Goal: Information Seeking & Learning: Stay updated

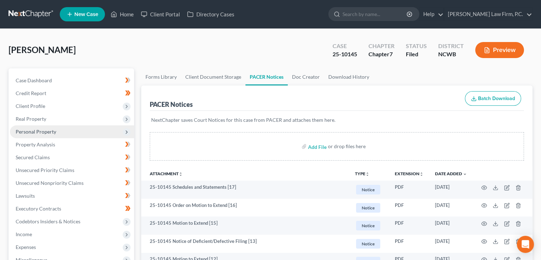
click at [37, 130] on span "Personal Property" at bounding box center [36, 131] width 41 height 6
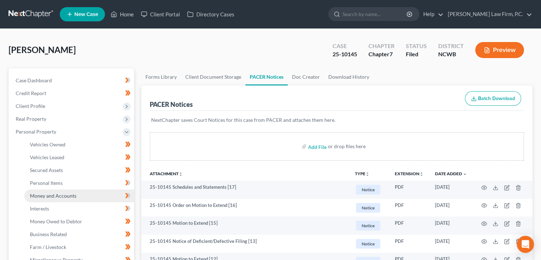
click at [53, 196] on span "Money and Accounts" at bounding box center [53, 195] width 47 height 6
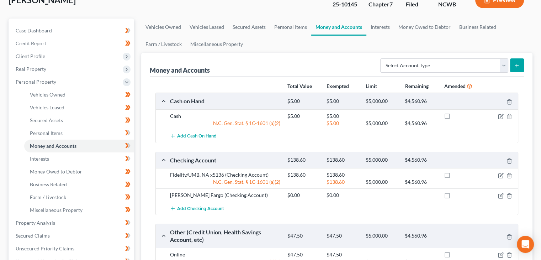
scroll to position [36, 0]
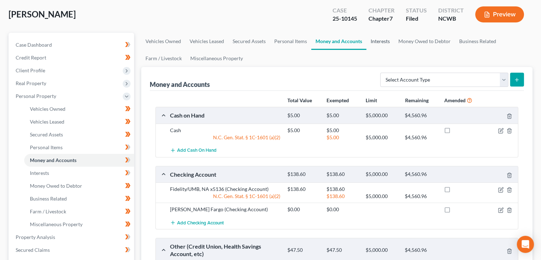
click at [370, 42] on link "Interests" at bounding box center [380, 41] width 28 height 17
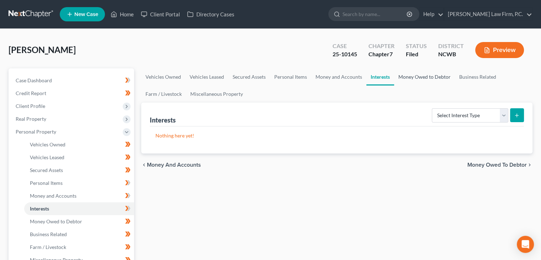
click at [414, 75] on link "Money Owed to Debtor" at bounding box center [424, 76] width 61 height 17
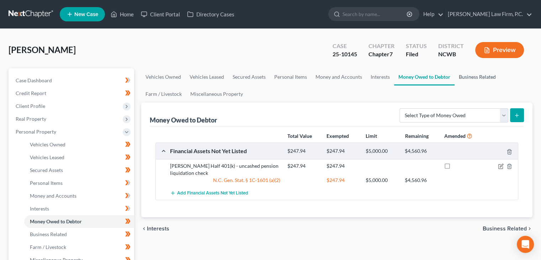
click at [470, 76] on link "Business Related" at bounding box center [477, 76] width 46 height 17
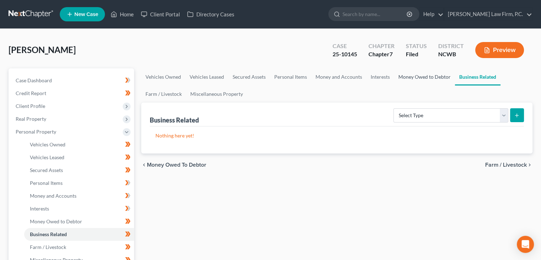
click at [404, 75] on link "Money Owed to Debtor" at bounding box center [424, 76] width 61 height 17
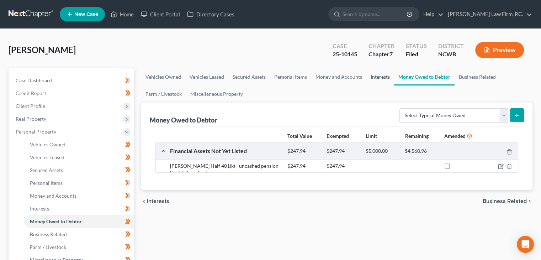
click at [380, 79] on link "Interests" at bounding box center [380, 76] width 28 height 17
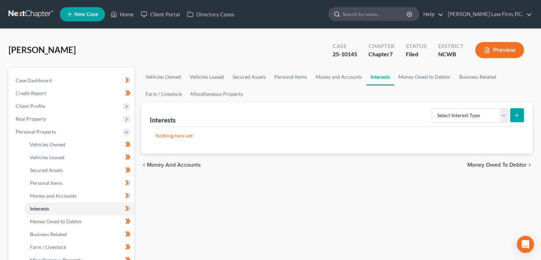
click at [385, 15] on input "search" at bounding box center [374, 13] width 65 height 13
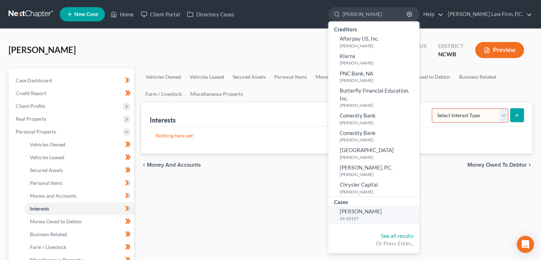
type input "snyder"
click at [373, 215] on small "25-10157" at bounding box center [379, 218] width 78 height 6
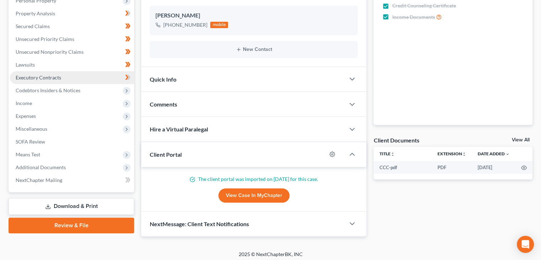
scroll to position [134, 0]
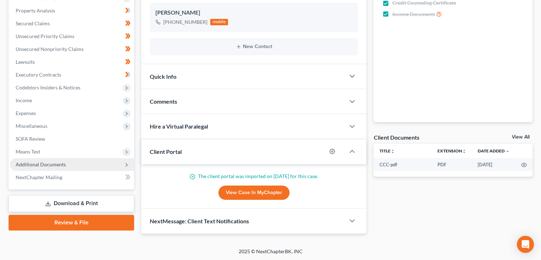
click at [52, 167] on span "Additional Documents" at bounding box center [41, 164] width 50 height 6
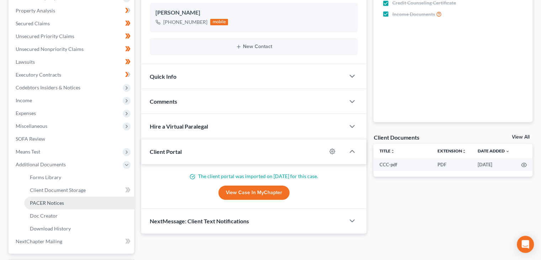
click at [50, 202] on span "PACER Notices" at bounding box center [47, 202] width 34 height 6
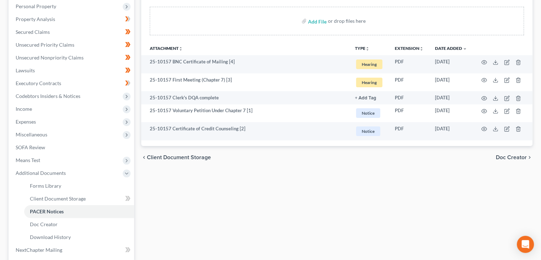
scroll to position [124, 0]
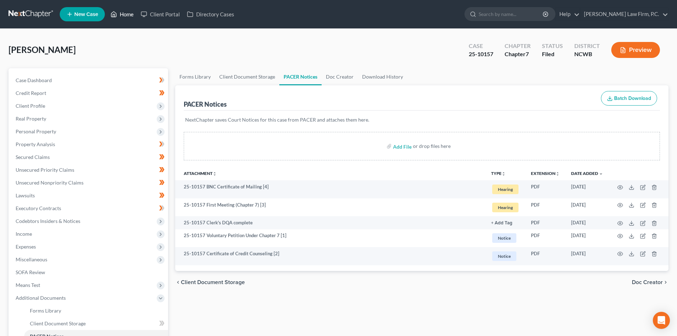
click at [129, 14] on link "Home" at bounding box center [122, 14] width 30 height 13
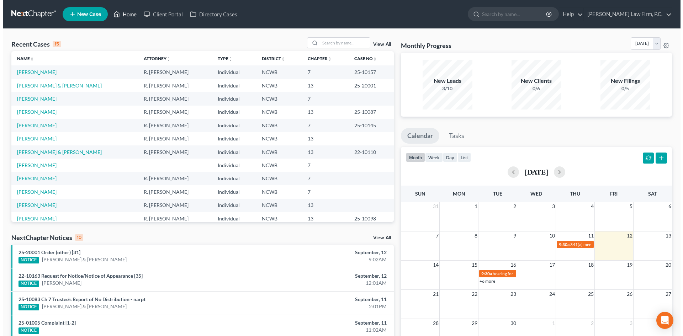
scroll to position [107, 0]
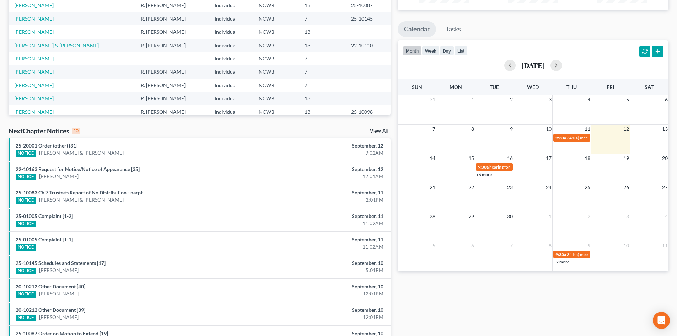
click at [46, 239] on link "25-01005 Complaint [1-1]" at bounding box center [44, 239] width 57 height 6
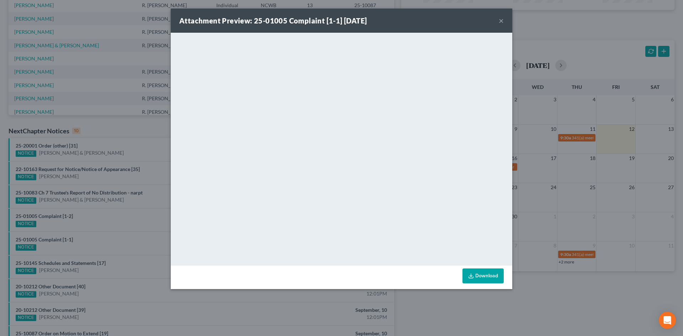
click at [500, 21] on button "×" at bounding box center [500, 20] width 5 height 9
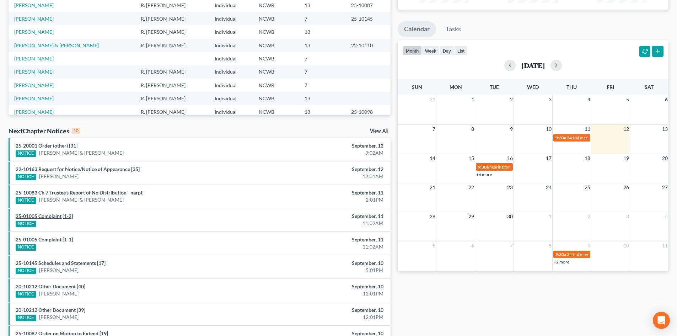
click at [66, 217] on link "25-01005 Complaint [1-2]" at bounding box center [44, 216] width 57 height 6
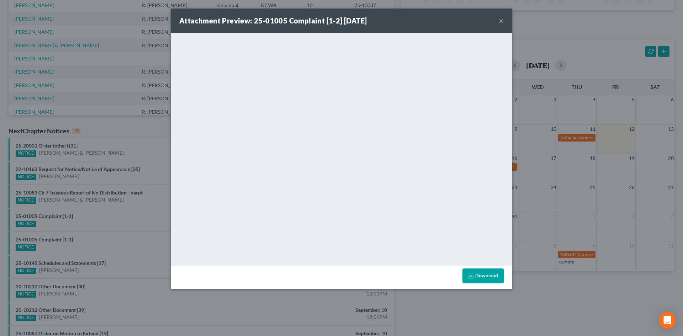
click at [500, 21] on button "×" at bounding box center [500, 20] width 5 height 9
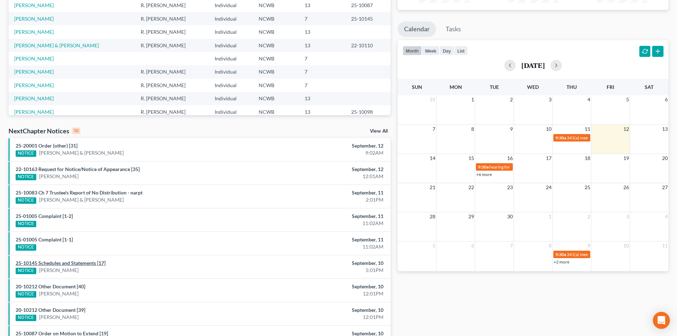
click at [72, 266] on link "25-10145 Schedules and Statements [17]" at bounding box center [61, 263] width 90 height 6
